Goal: Information Seeking & Learning: Learn about a topic

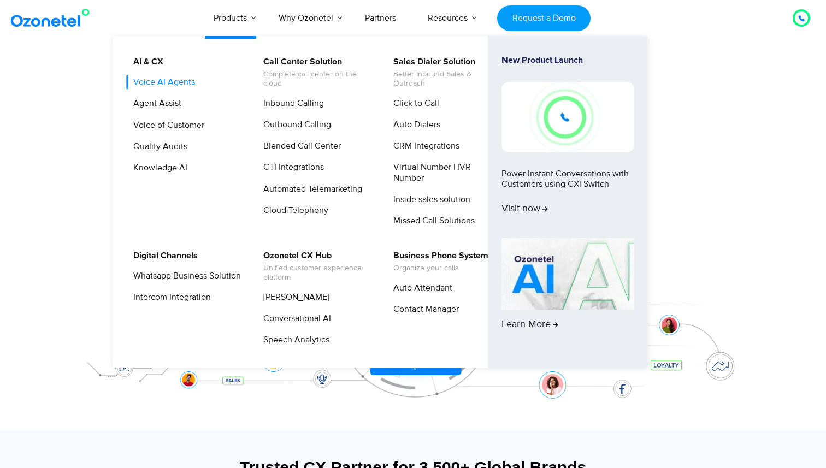
click at [159, 81] on link "Voice AI Agents" at bounding box center [161, 82] width 70 height 14
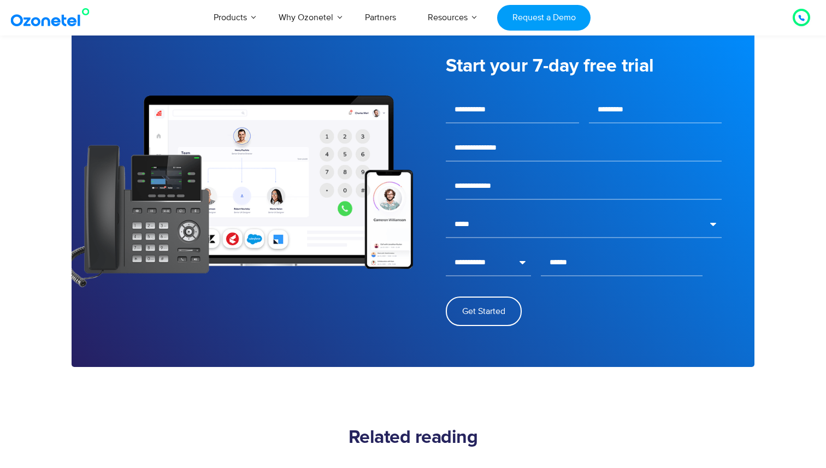
scroll to position [1505, 0]
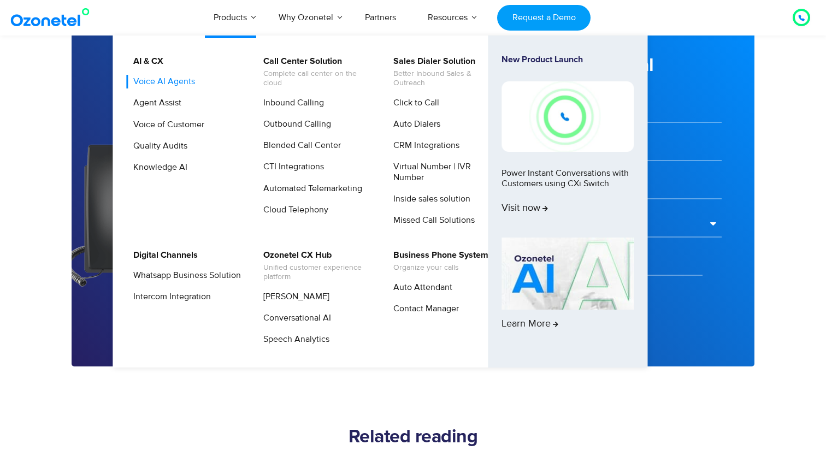
click at [180, 83] on link "Voice AI Agents" at bounding box center [161, 82] width 70 height 14
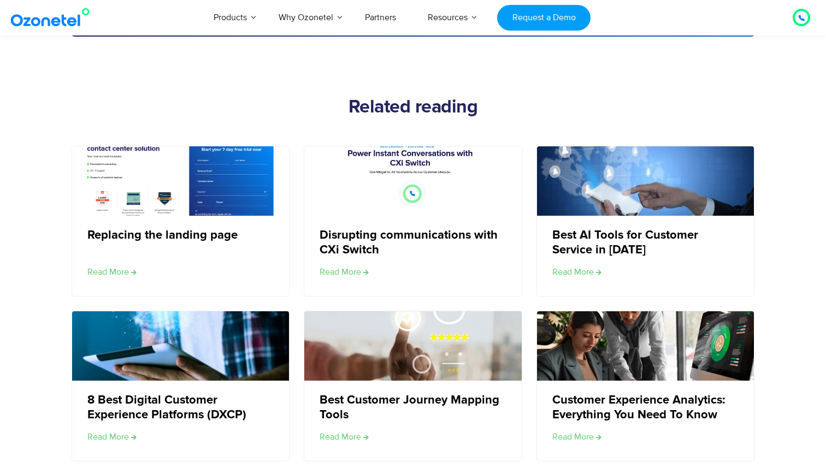
scroll to position [1844, 0]
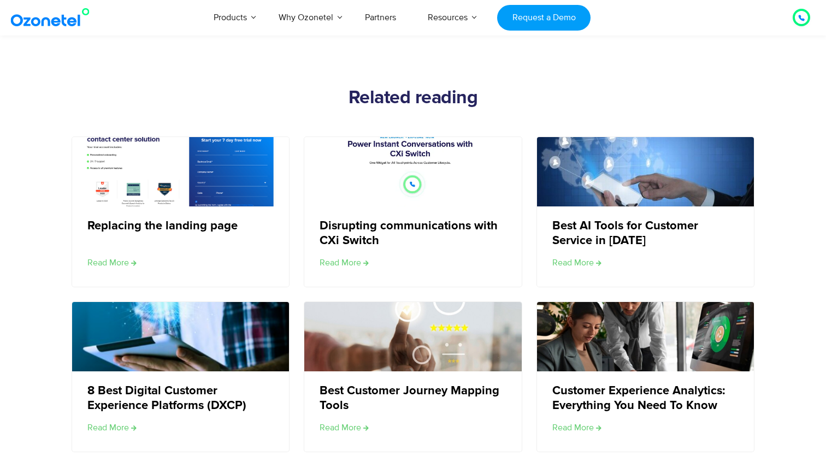
click at [171, 236] on div "Replacing the landing page Read More" at bounding box center [180, 246] width 217 height 80
click at [167, 225] on link "Replacing the landing page" at bounding box center [162, 226] width 150 height 14
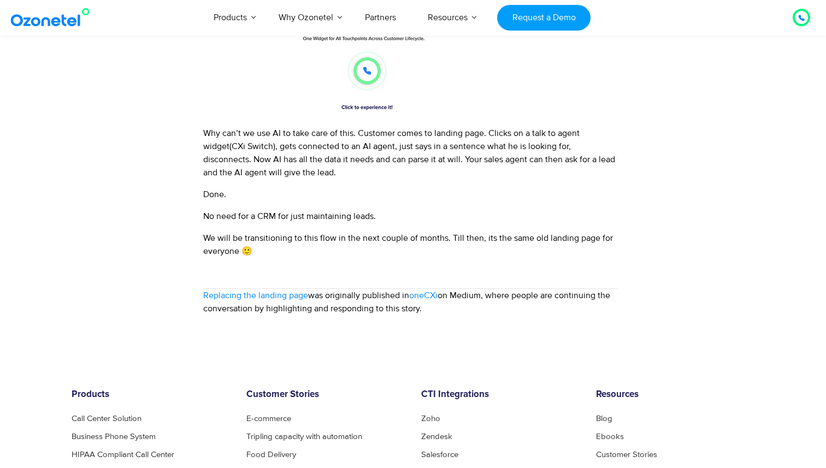
scroll to position [1010, 0]
